Goal: Information Seeking & Learning: Learn about a topic

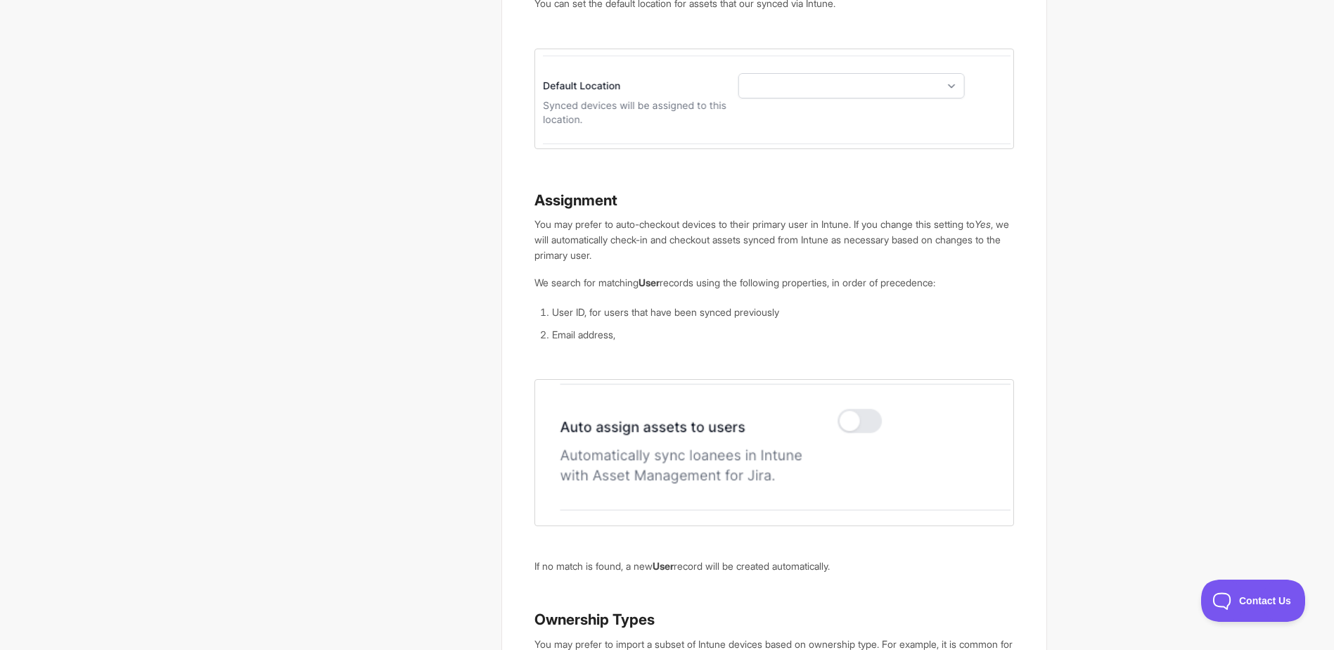
scroll to position [2462, 0]
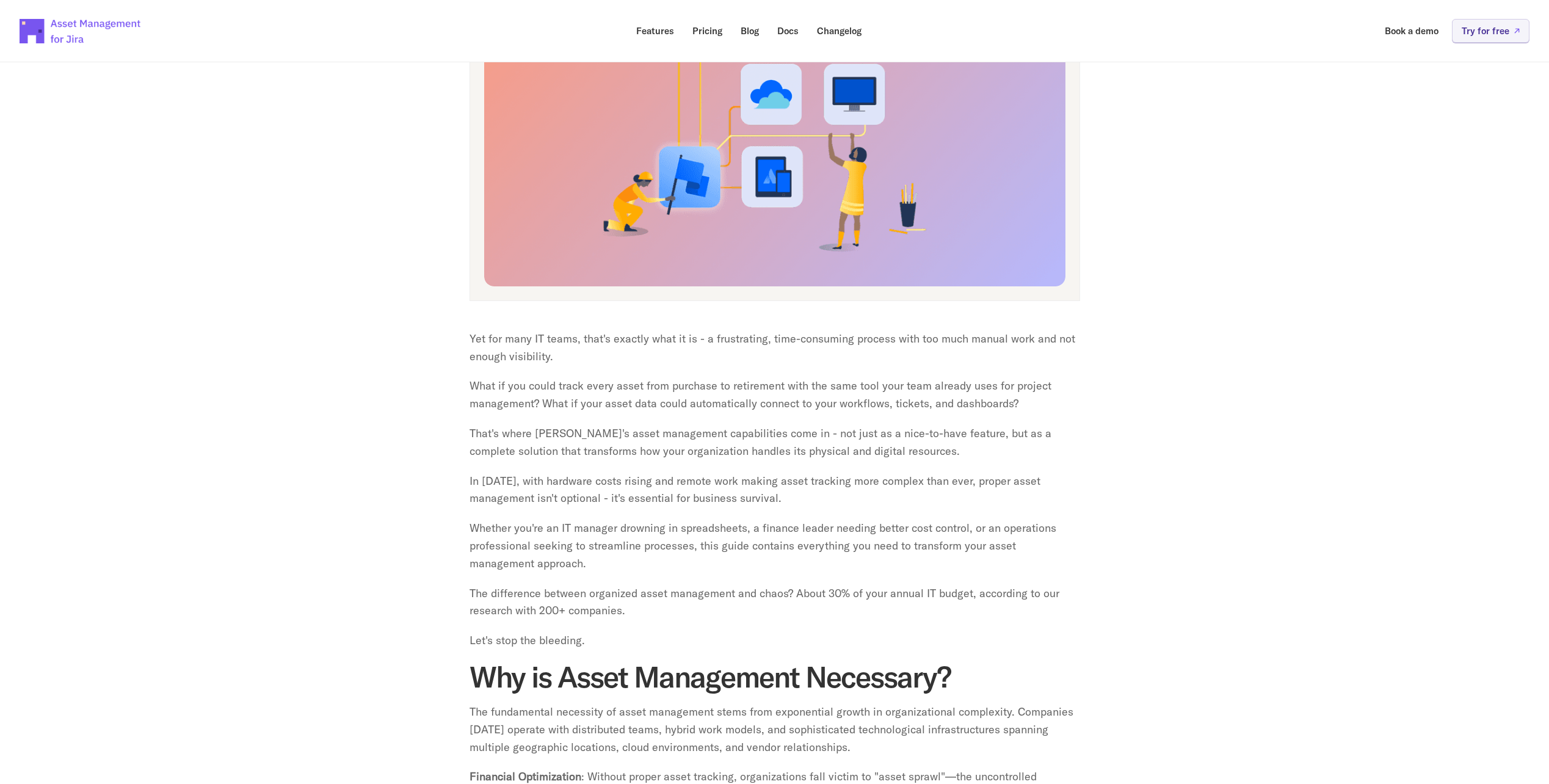
scroll to position [306, 0]
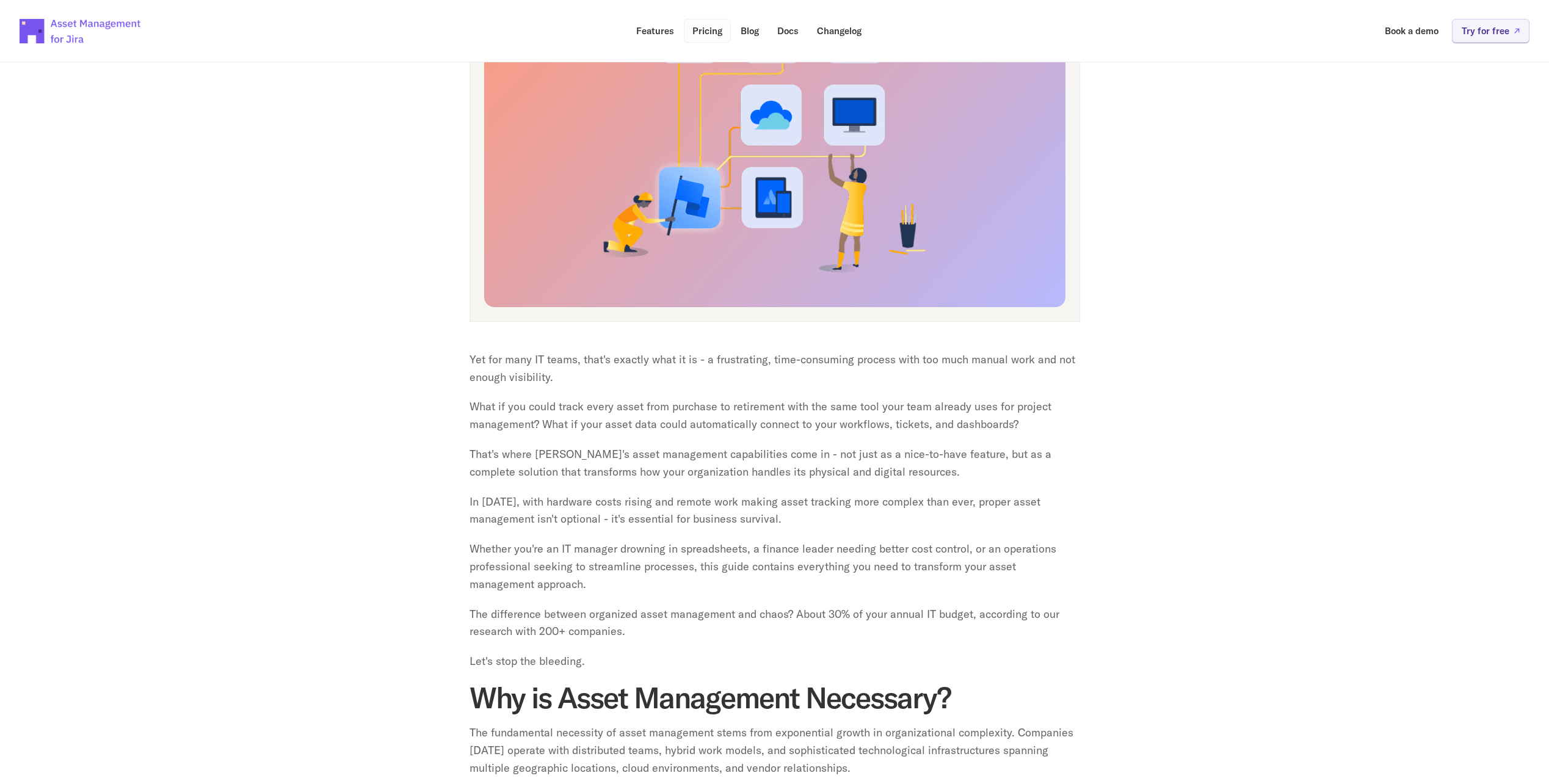
click at [704, 32] on p "Pricing" at bounding box center [708, 30] width 30 height 10
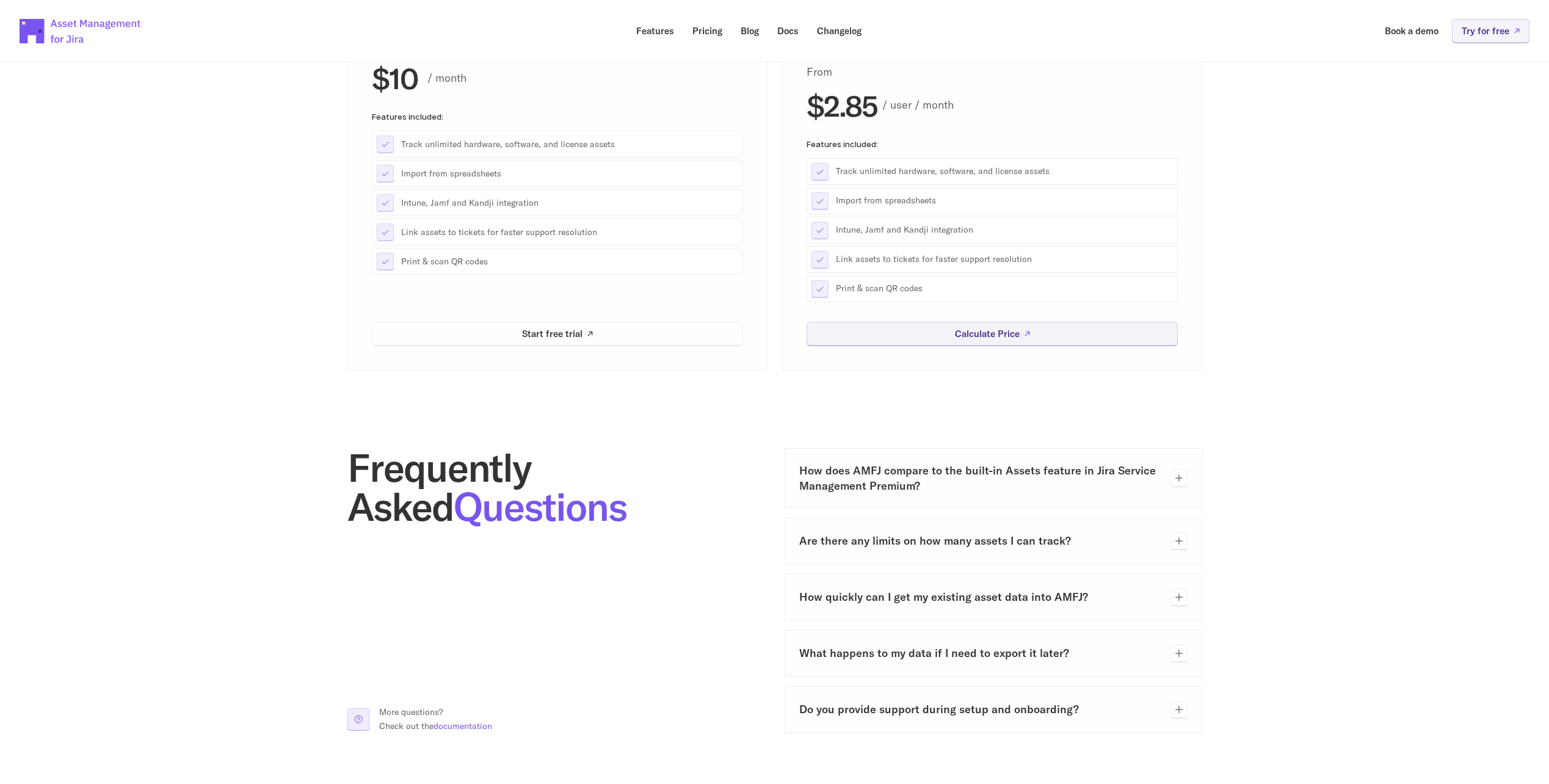
scroll to position [244, 0]
click at [1187, 479] on div at bounding box center [1179, 478] width 17 height 17
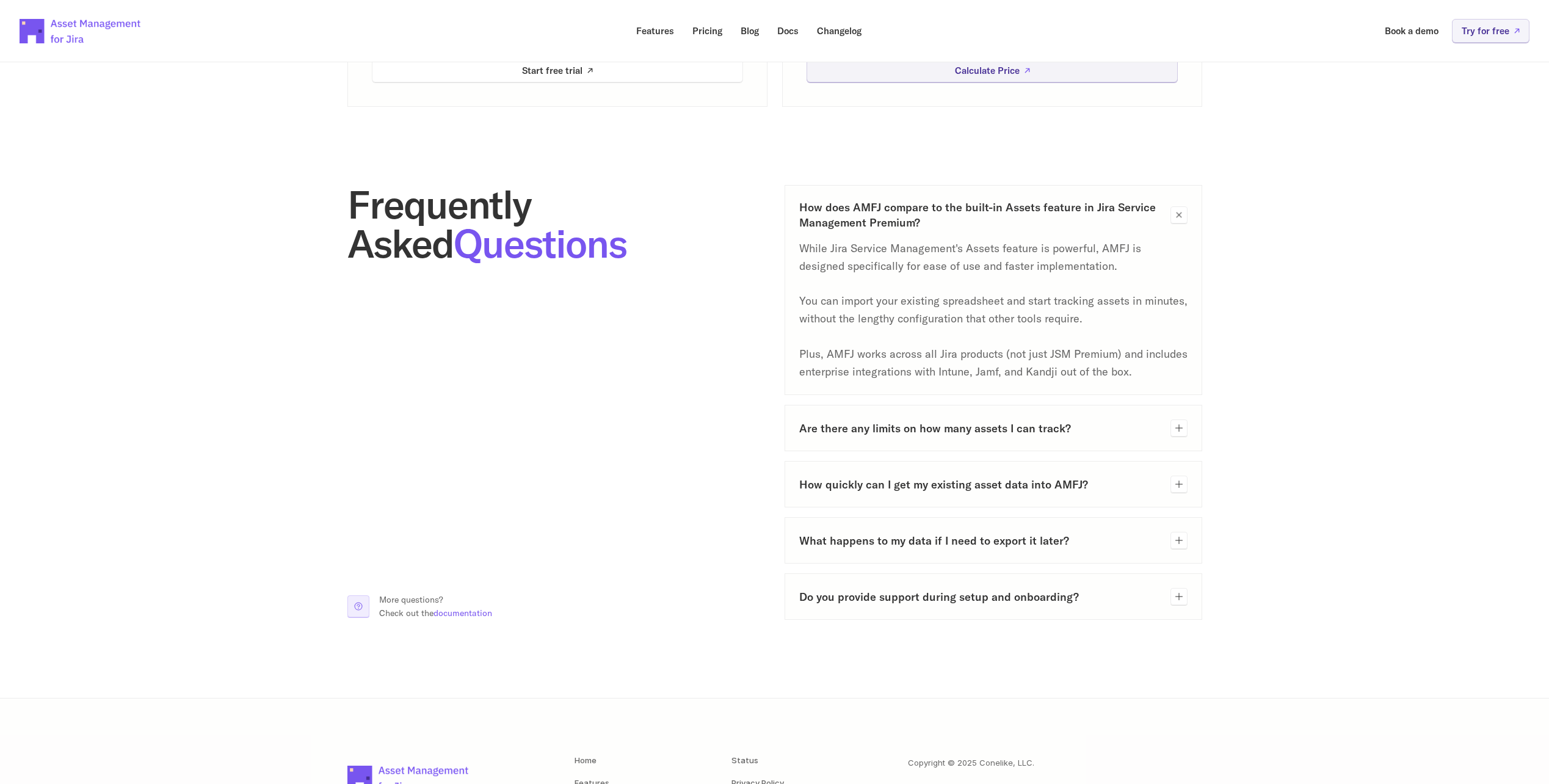
scroll to position [550, 0]
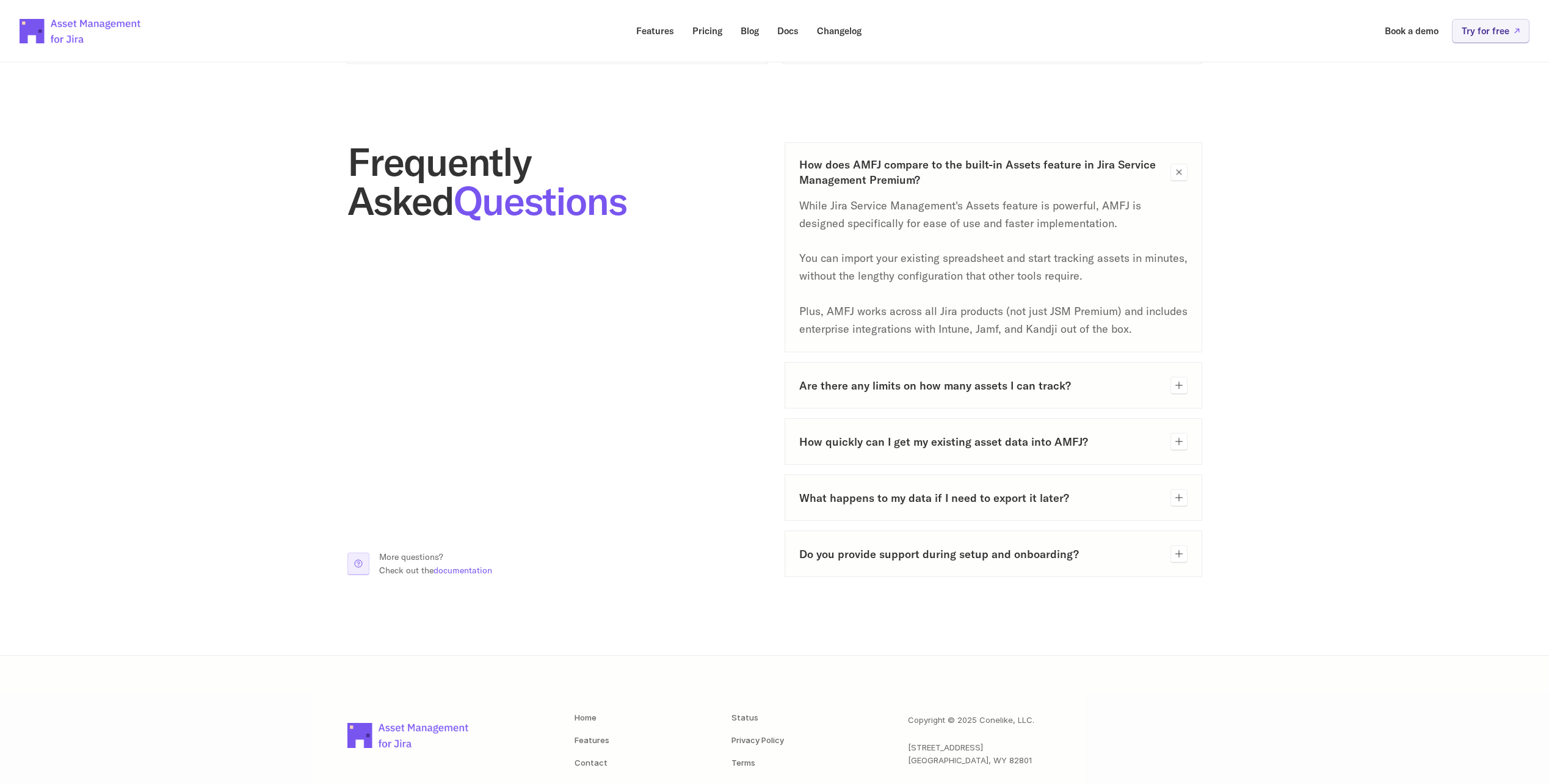
click at [1177, 499] on icon at bounding box center [1179, 497] width 10 height 10
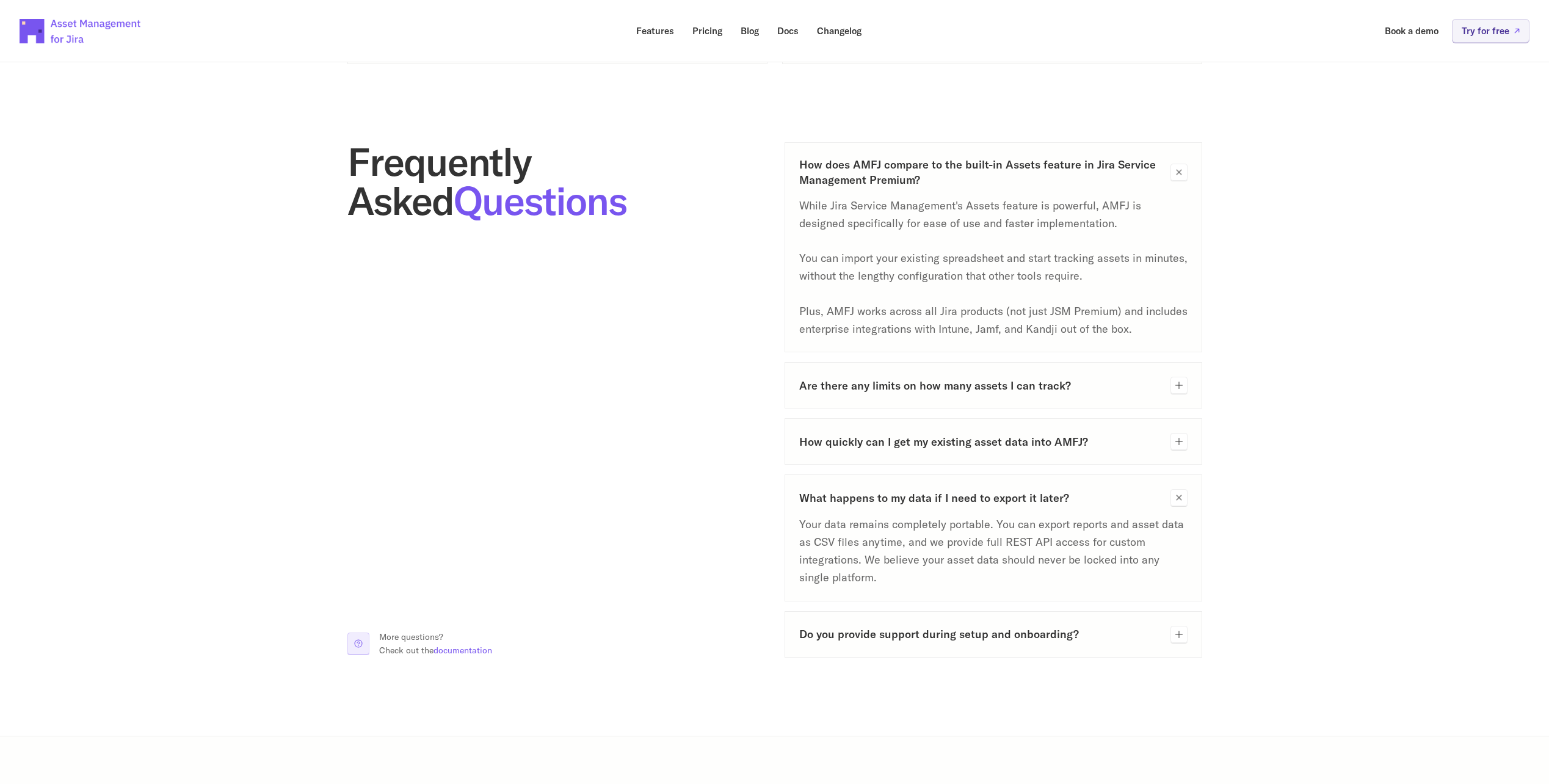
click at [1181, 496] on icon at bounding box center [1179, 498] width 14 height 14
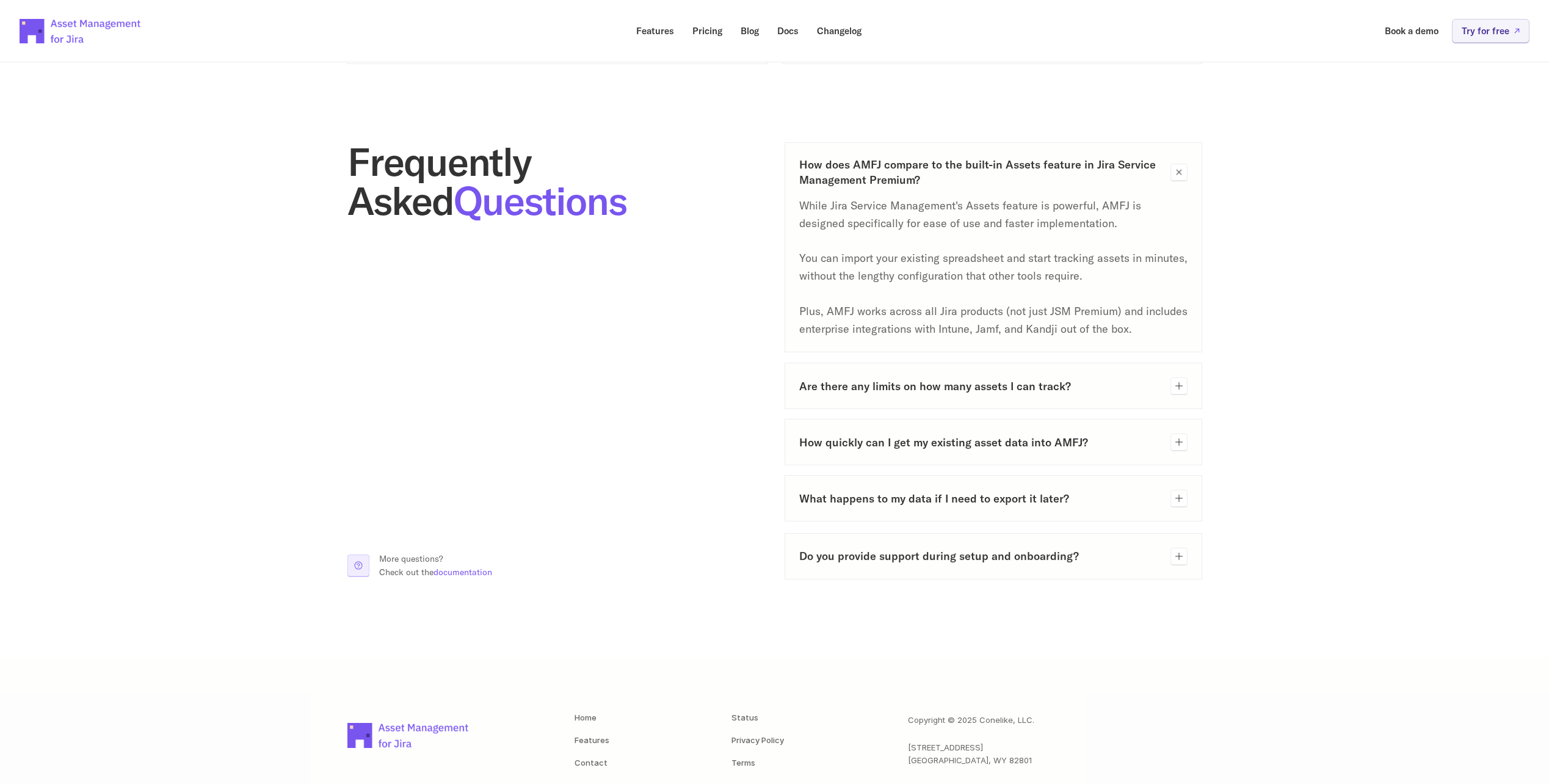
click at [1175, 570] on div "Do you provide support during setup and onboarding?" at bounding box center [993, 556] width 418 height 46
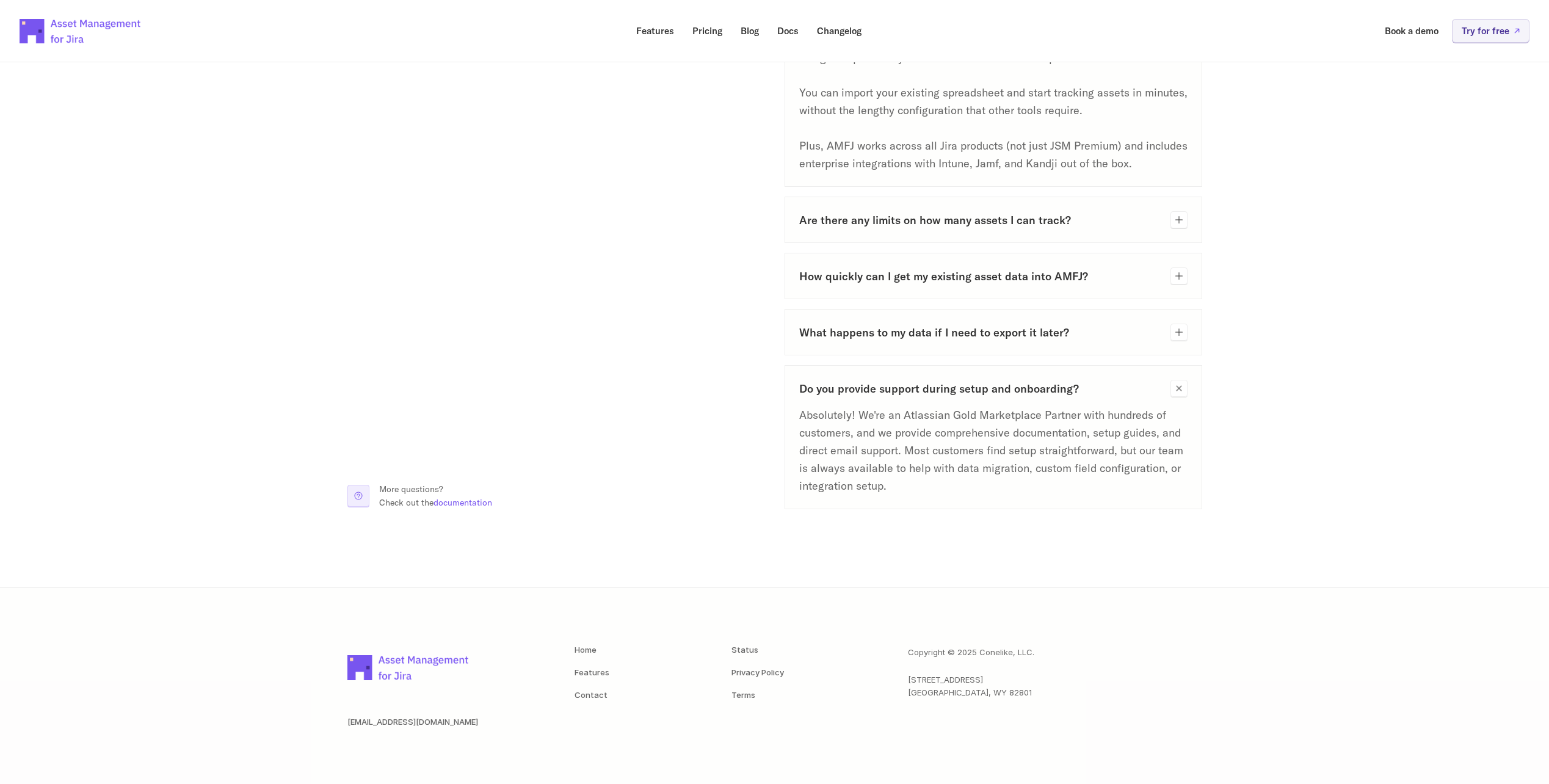
scroll to position [728, 0]
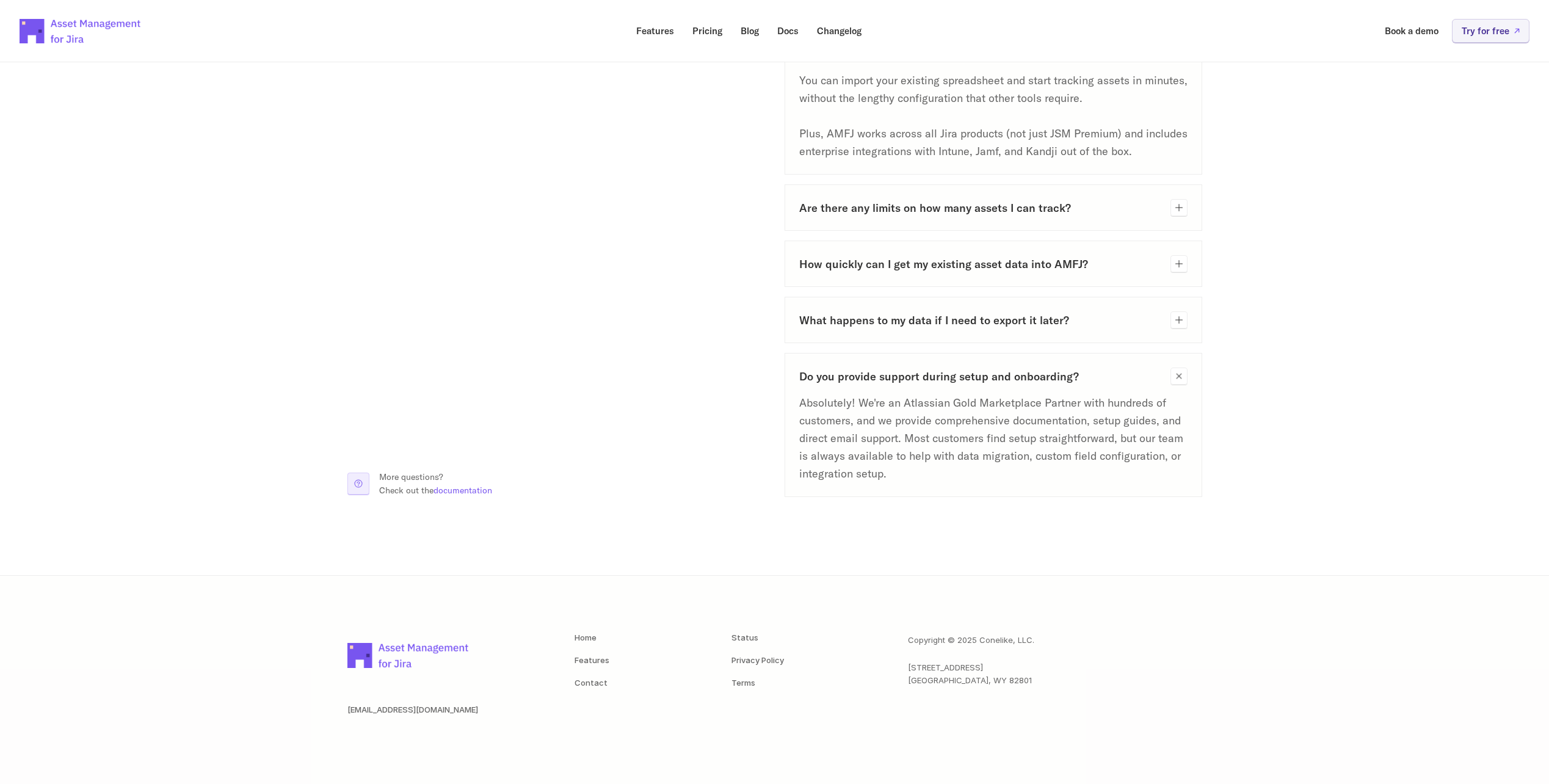
click at [1177, 379] on icon at bounding box center [1179, 377] width 14 height 14
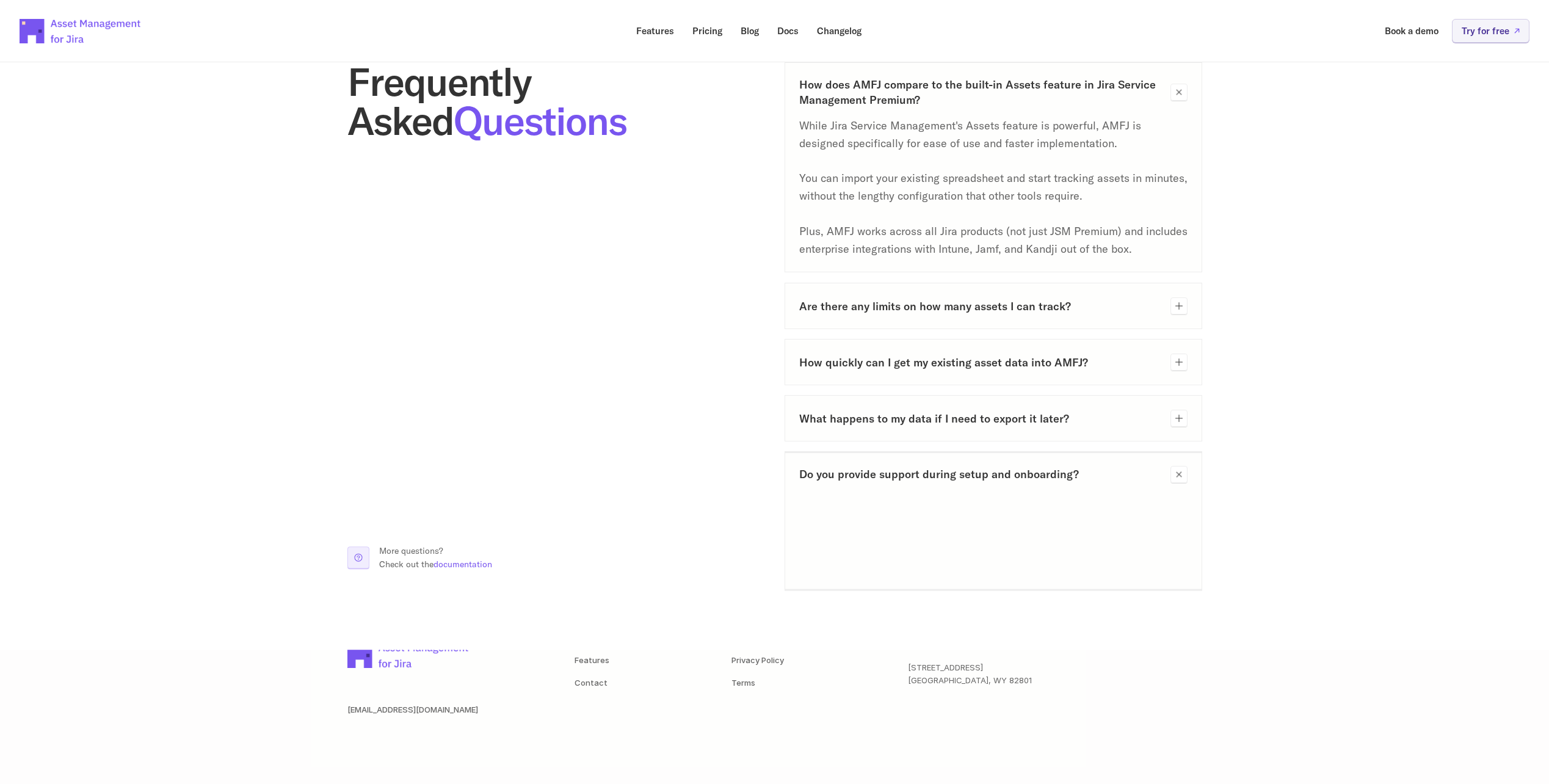
scroll to position [629, 0]
